Goal: Feedback & Contribution: Submit feedback/report problem

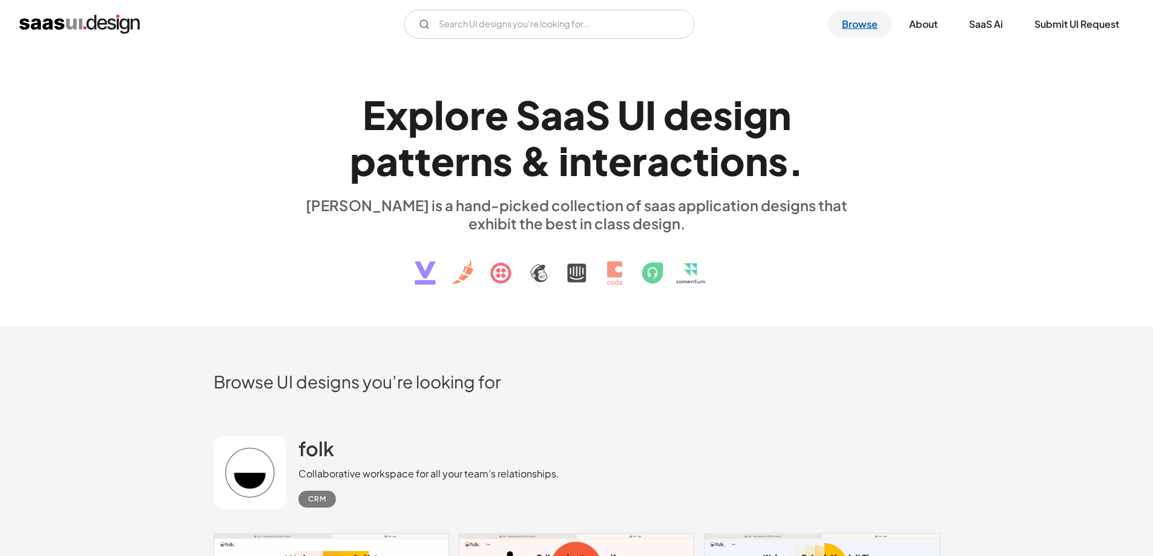
click at [858, 32] on link "Browse" at bounding box center [859, 24] width 65 height 27
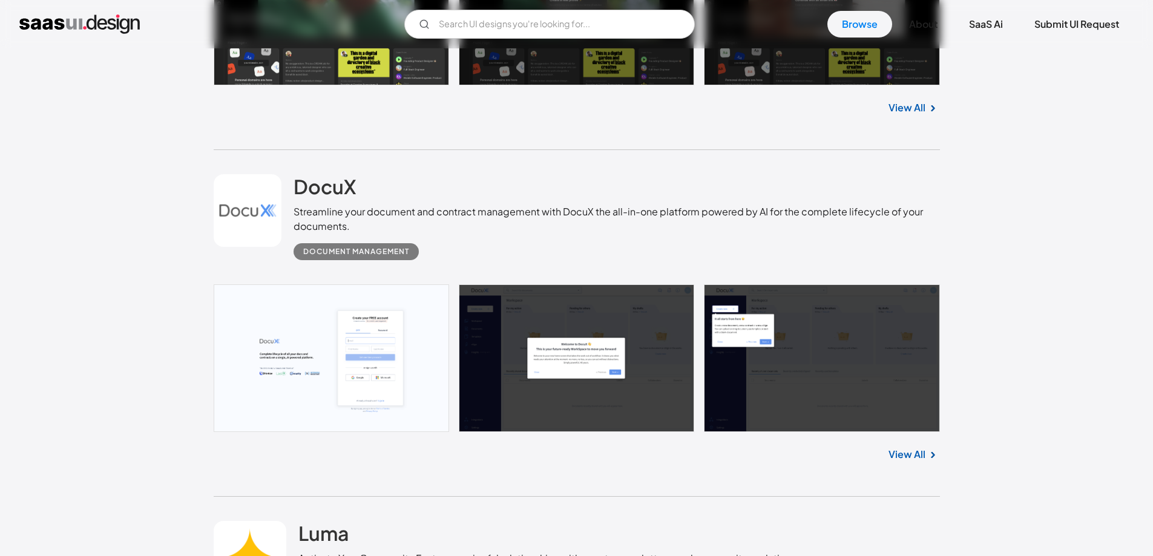
scroll to position [605, 0]
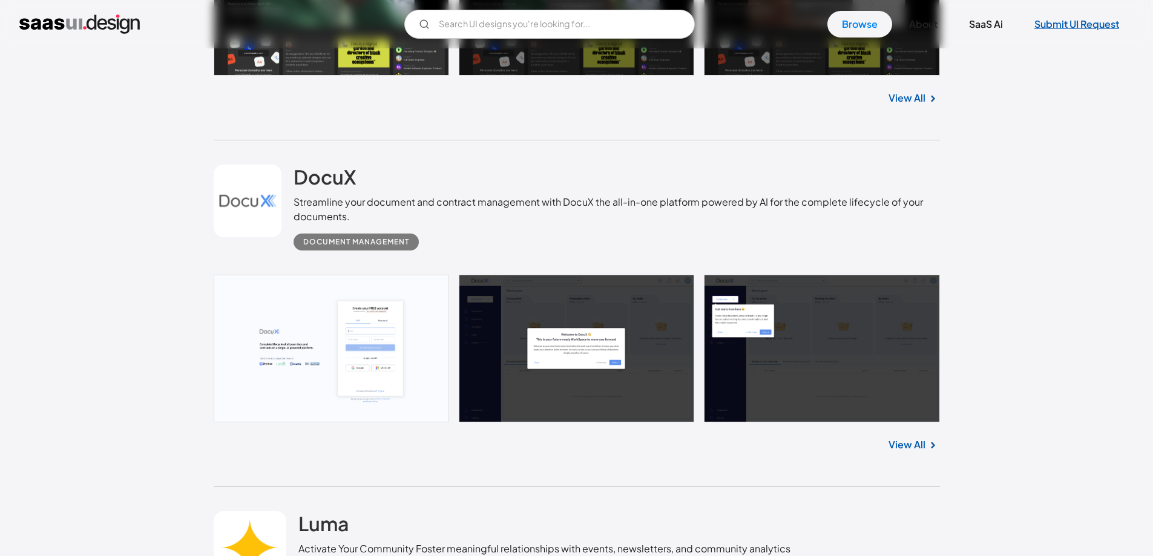
click at [1070, 25] on link "Submit UI Request" at bounding box center [1077, 24] width 114 height 27
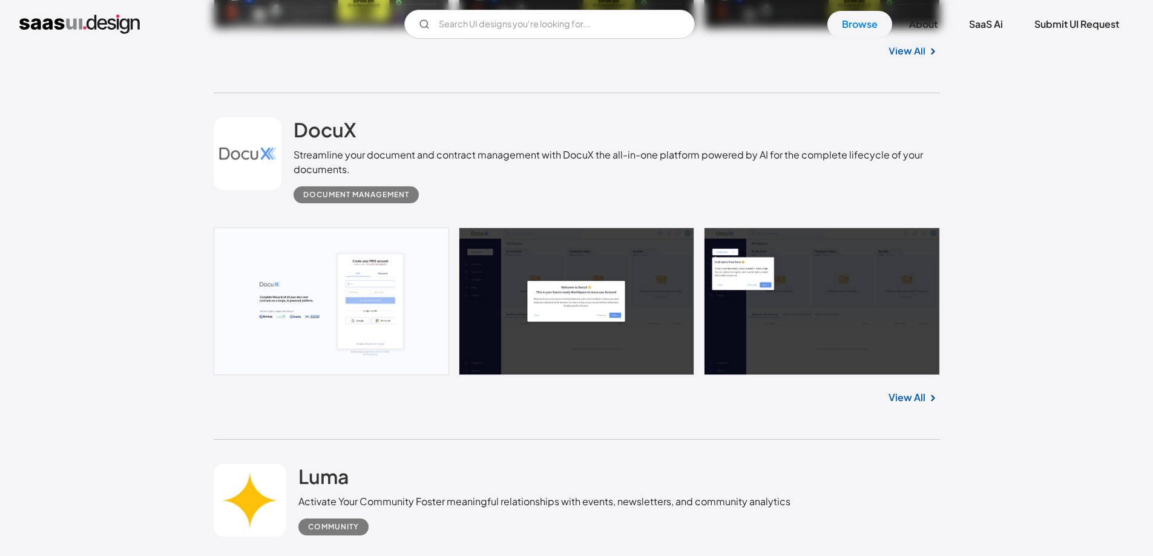
scroll to position [908, 0]
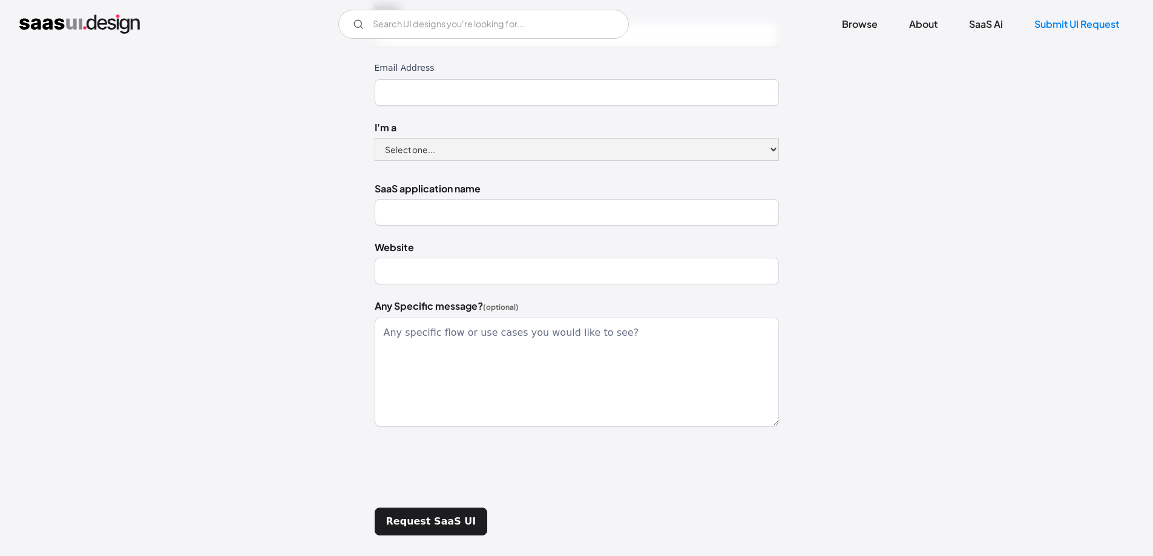
scroll to position [267, 0]
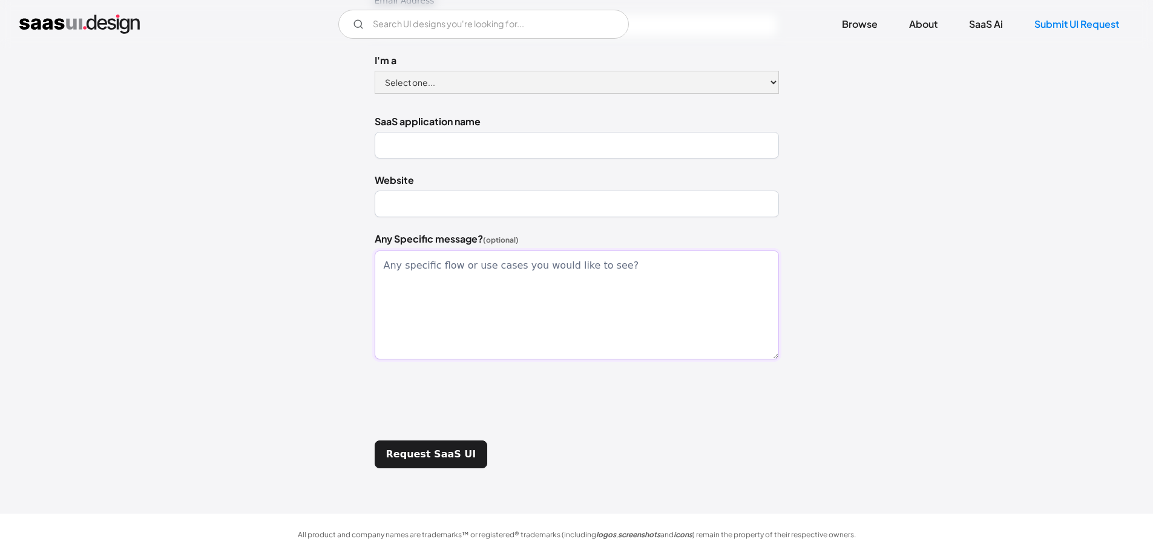
click at [538, 288] on textarea "Any Specific message? (optional)" at bounding box center [577, 304] width 404 height 109
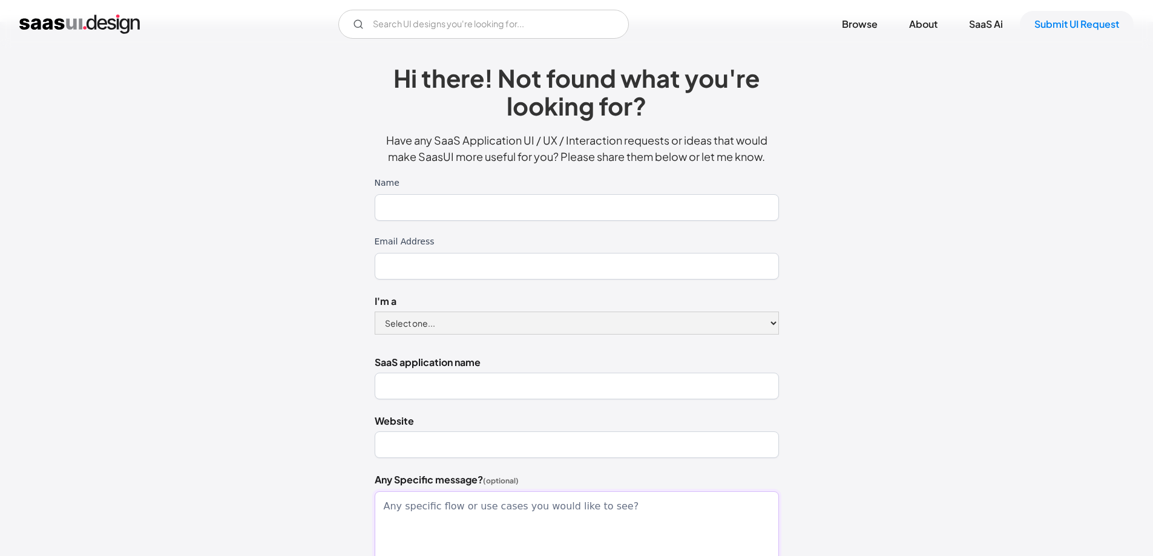
scroll to position [25, 0]
click at [994, 24] on link "SaaS Ai" at bounding box center [985, 24] width 63 height 27
